Goal: Navigation & Orientation: Find specific page/section

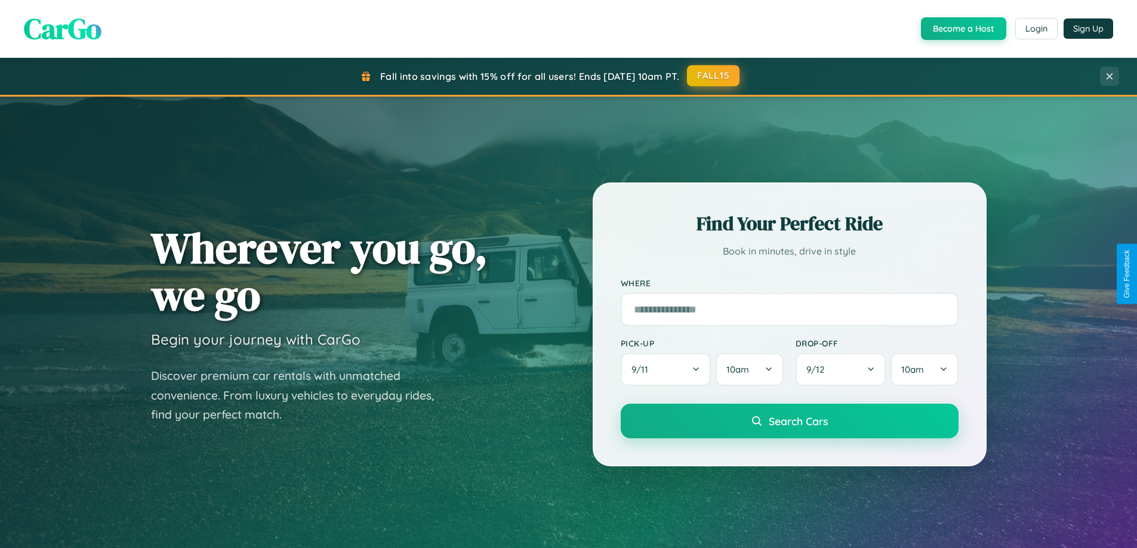
click at [714, 76] on button "FALL15" at bounding box center [713, 75] width 53 height 21
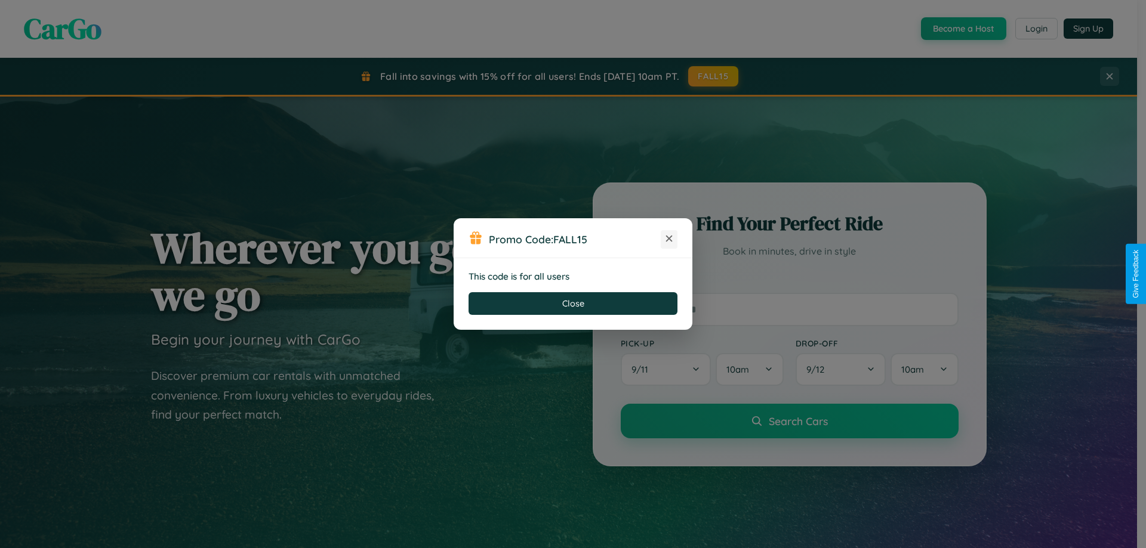
click at [669, 239] on icon at bounding box center [669, 239] width 12 height 12
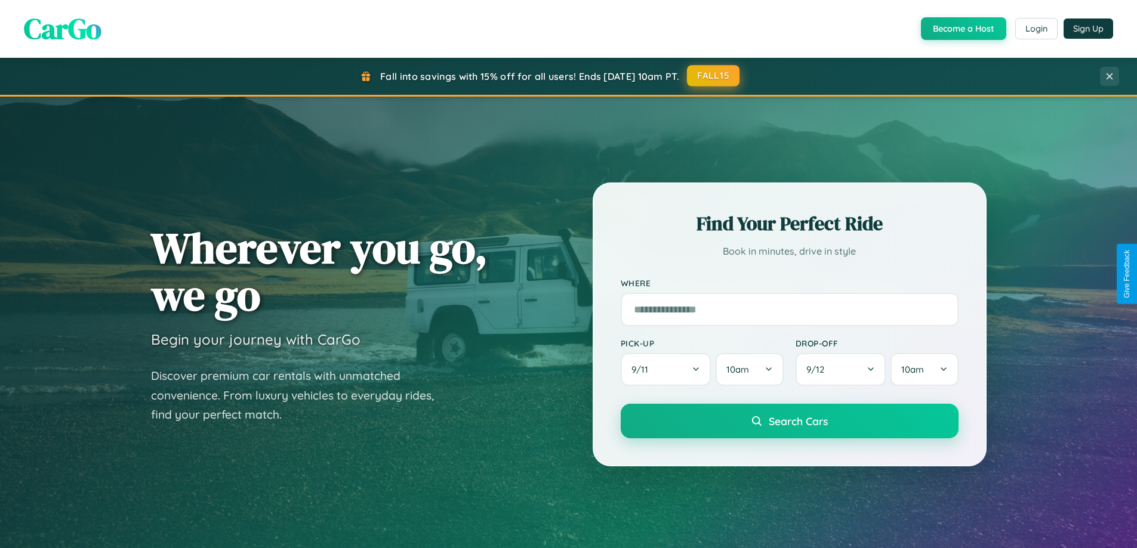
click at [714, 76] on button "FALL15" at bounding box center [713, 75] width 53 height 21
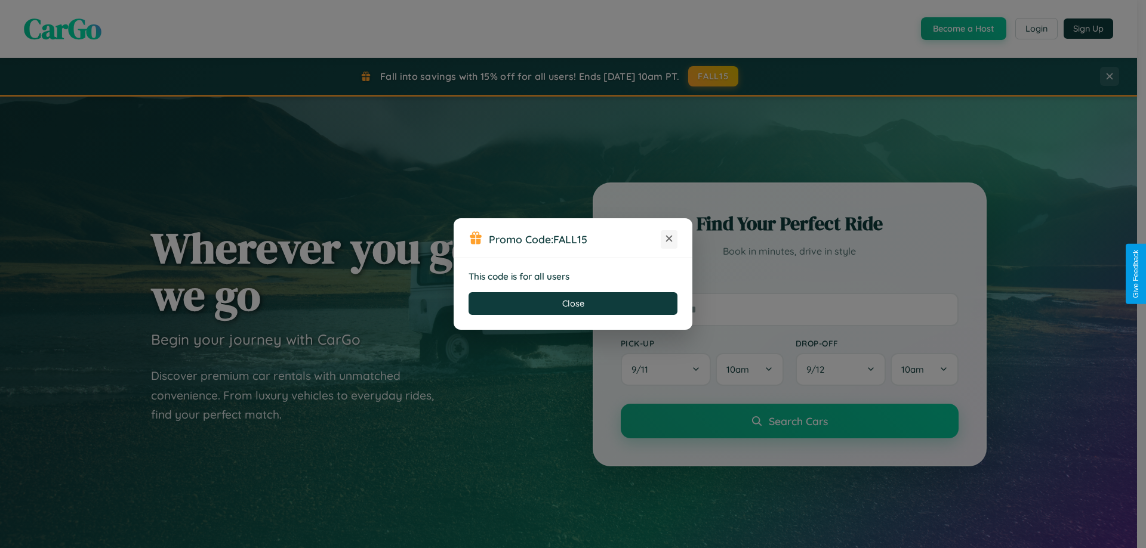
click at [669, 239] on icon at bounding box center [669, 239] width 12 height 12
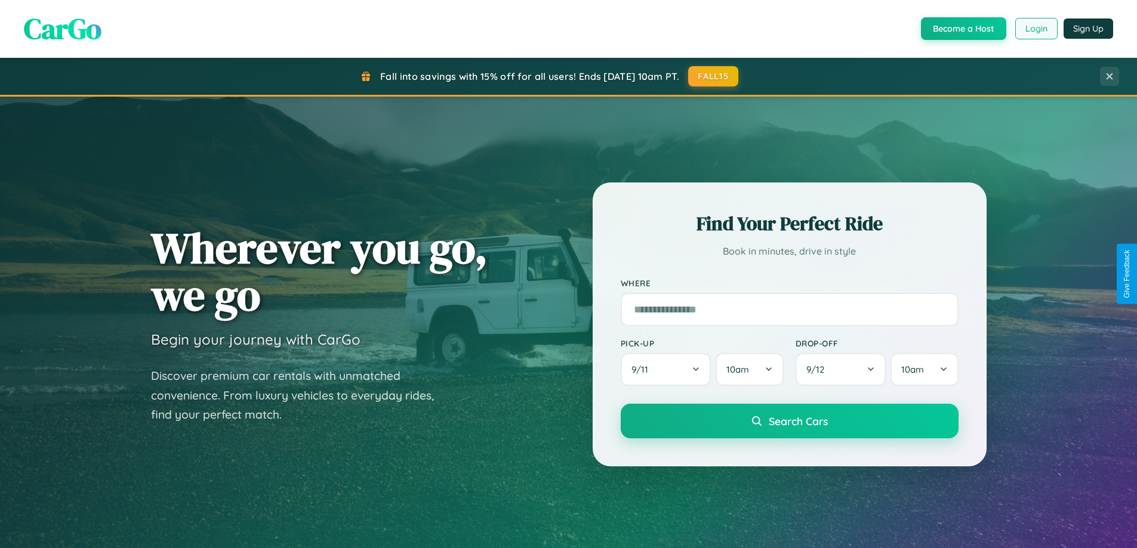
click at [1035, 29] on button "Login" at bounding box center [1036, 28] width 42 height 21
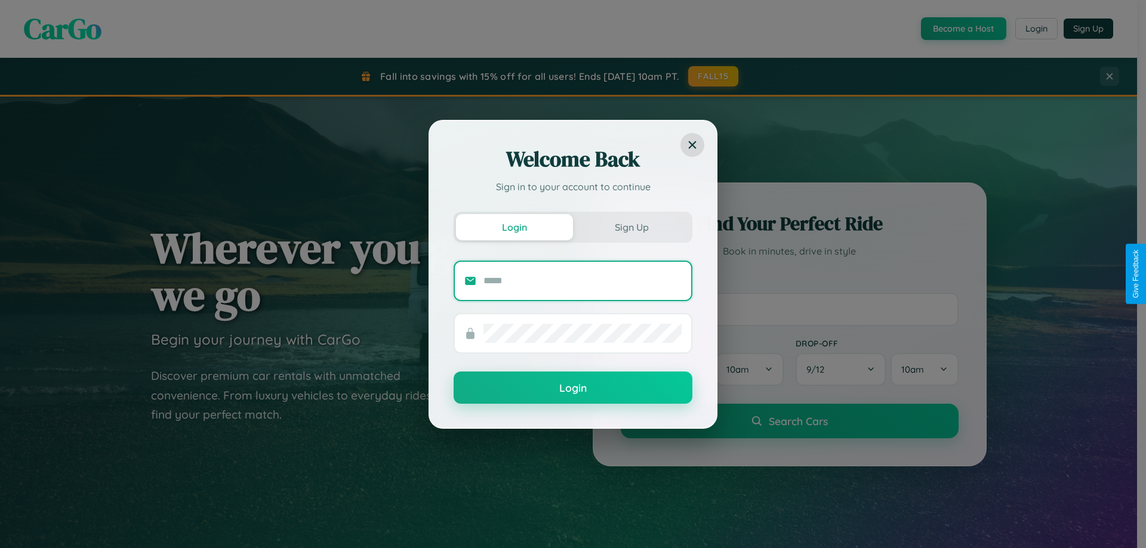
click at [582, 281] on input "text" at bounding box center [582, 281] width 198 height 19
type input "**********"
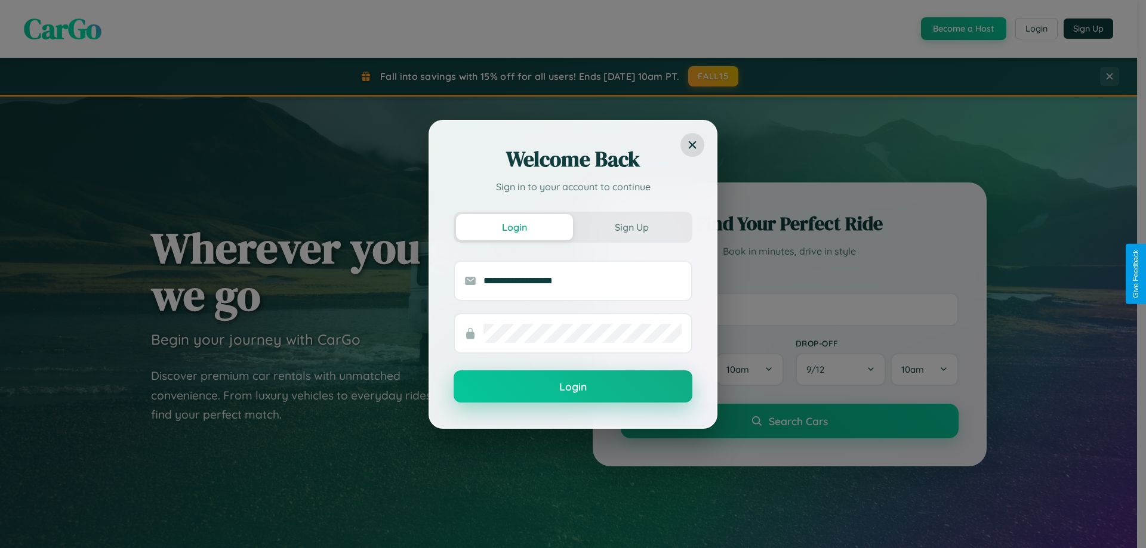
click at [573, 387] on button "Login" at bounding box center [573, 387] width 239 height 32
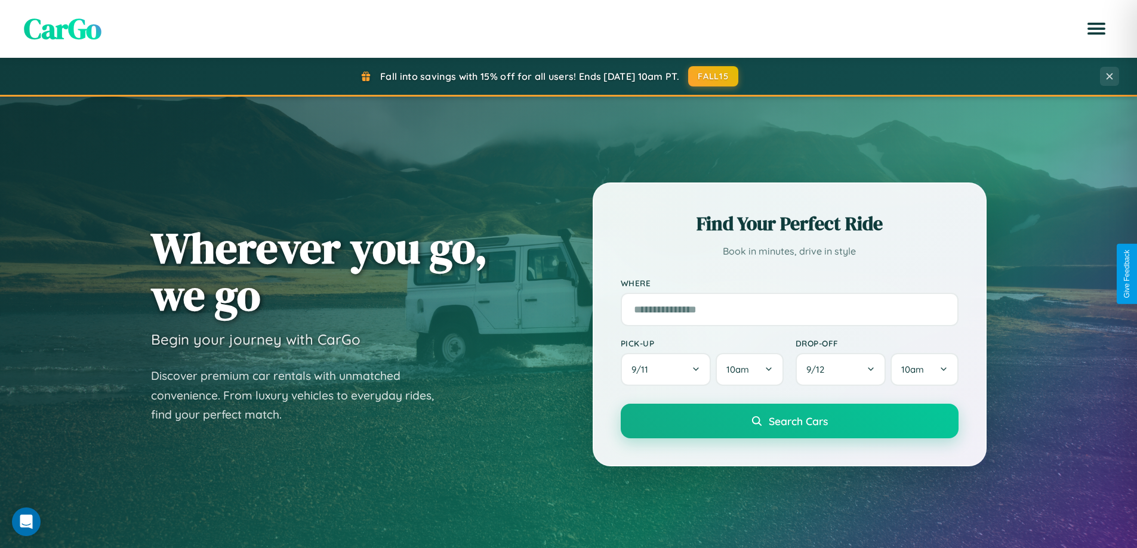
scroll to position [821, 0]
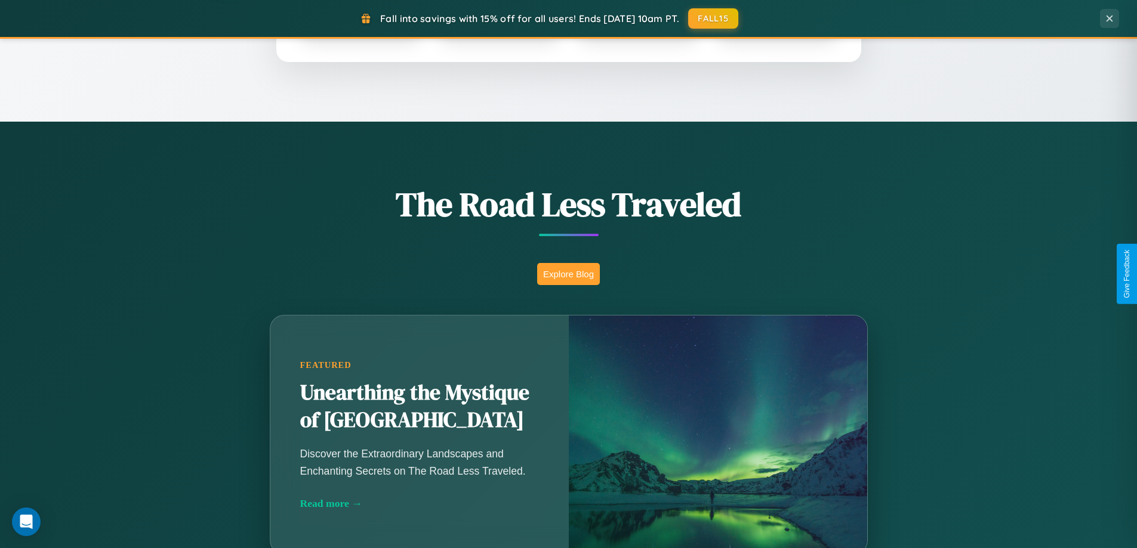
click at [568, 274] on button "Explore Blog" at bounding box center [568, 274] width 63 height 22
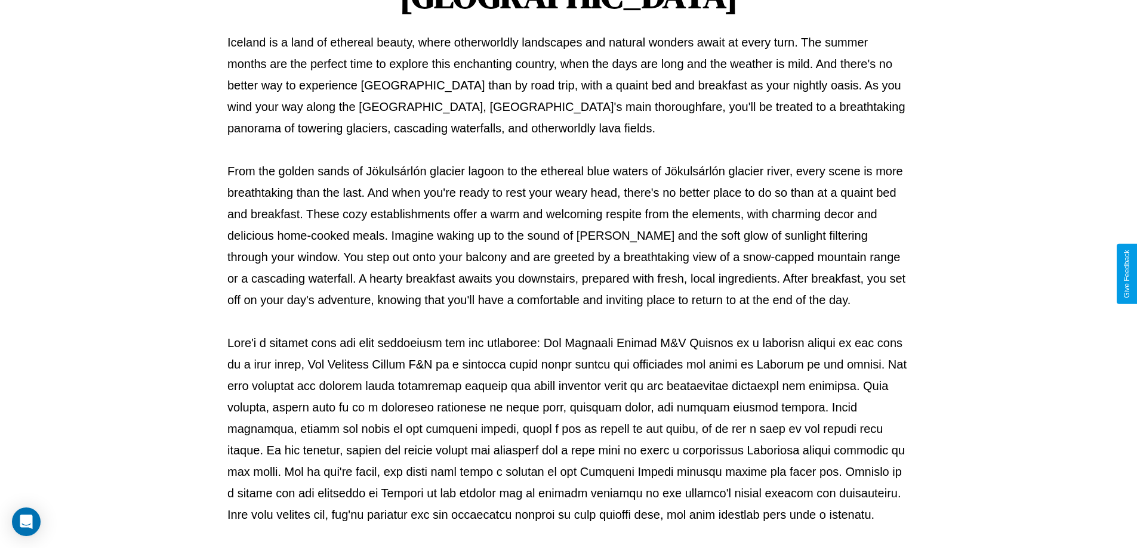
scroll to position [386, 0]
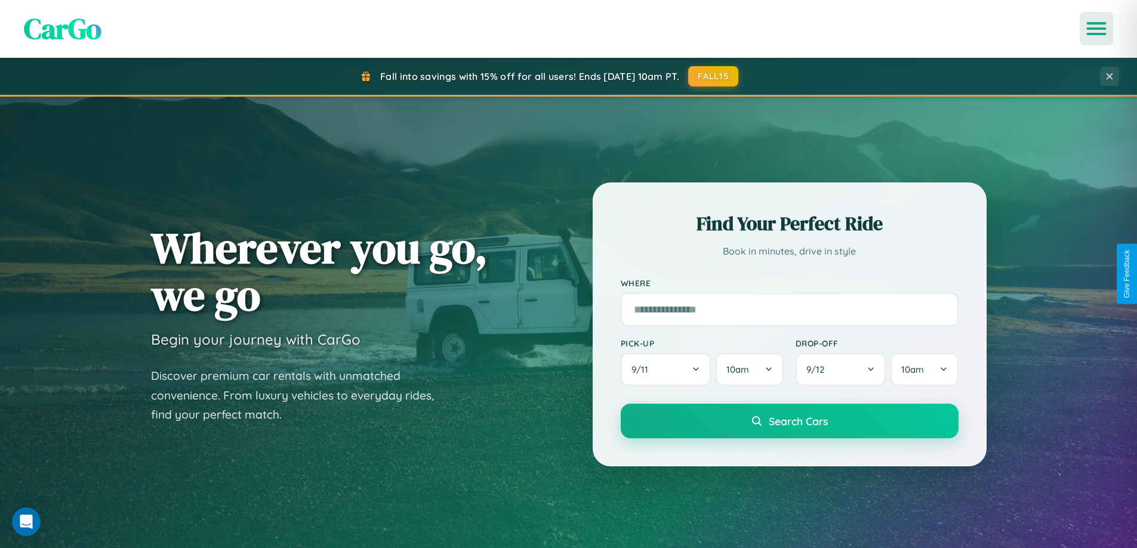
click at [1096, 29] on icon "Open menu" at bounding box center [1096, 28] width 17 height 11
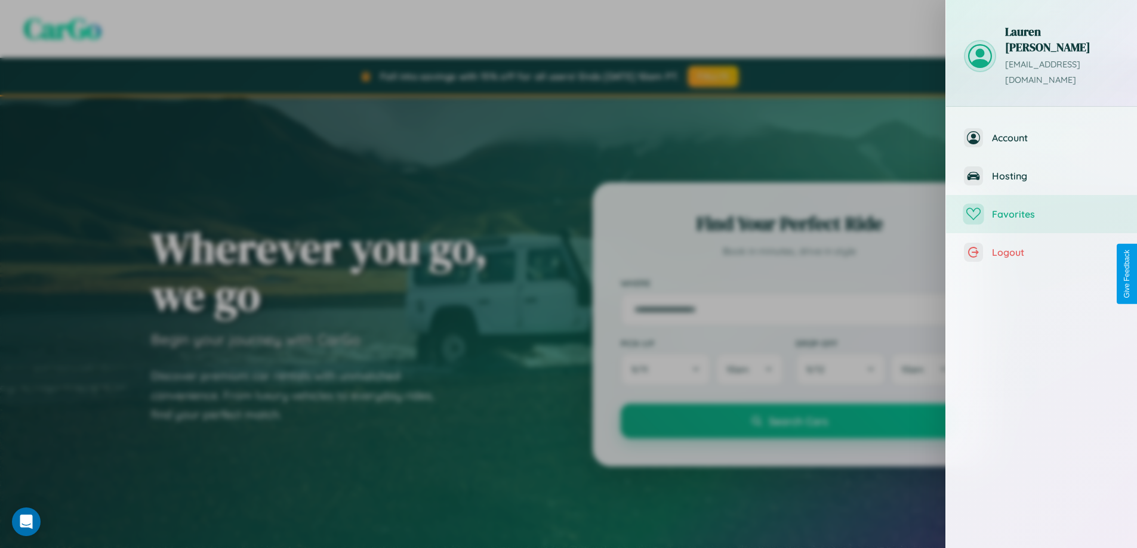
click at [1041, 208] on span "Favorites" at bounding box center [1055, 214] width 127 height 12
